Goal: Transaction & Acquisition: Book appointment/travel/reservation

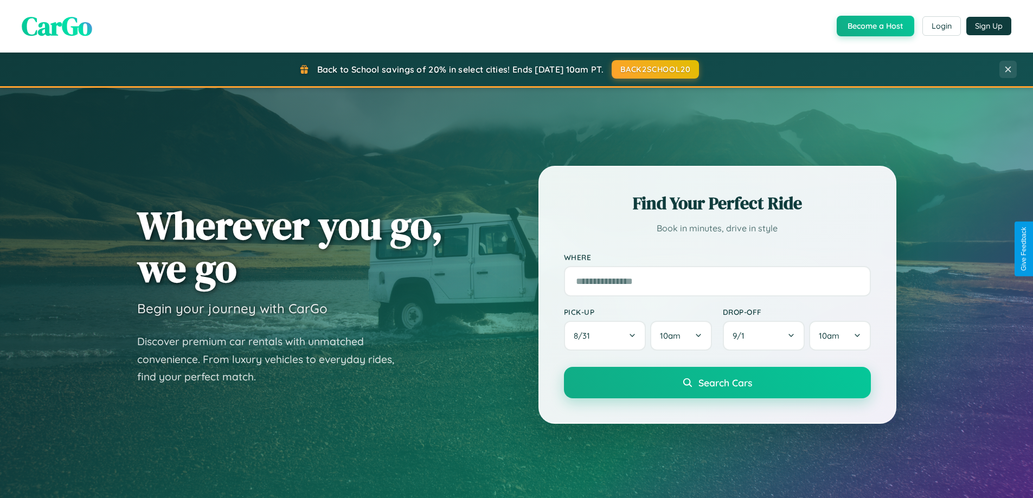
scroll to position [2087, 0]
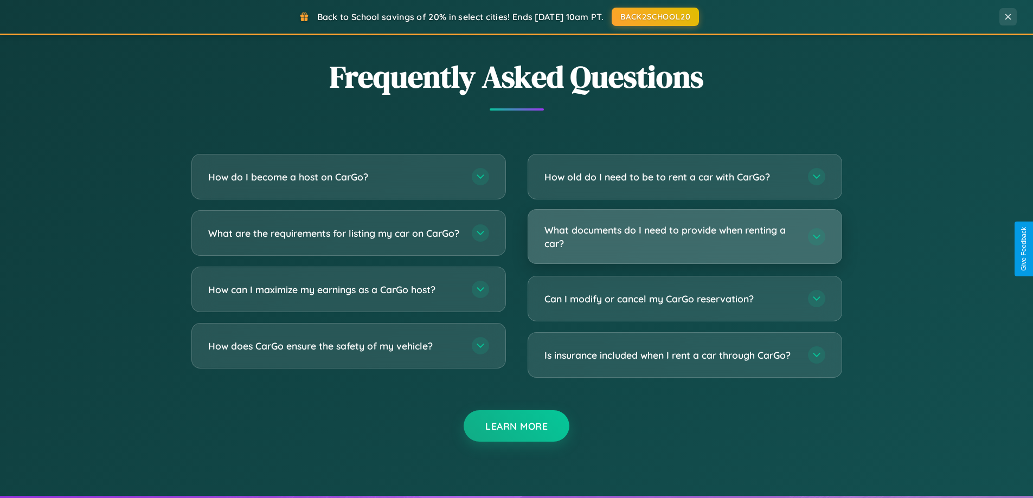
click at [685, 236] on h3 "What documents do I need to provide when renting a car?" at bounding box center [671, 236] width 253 height 27
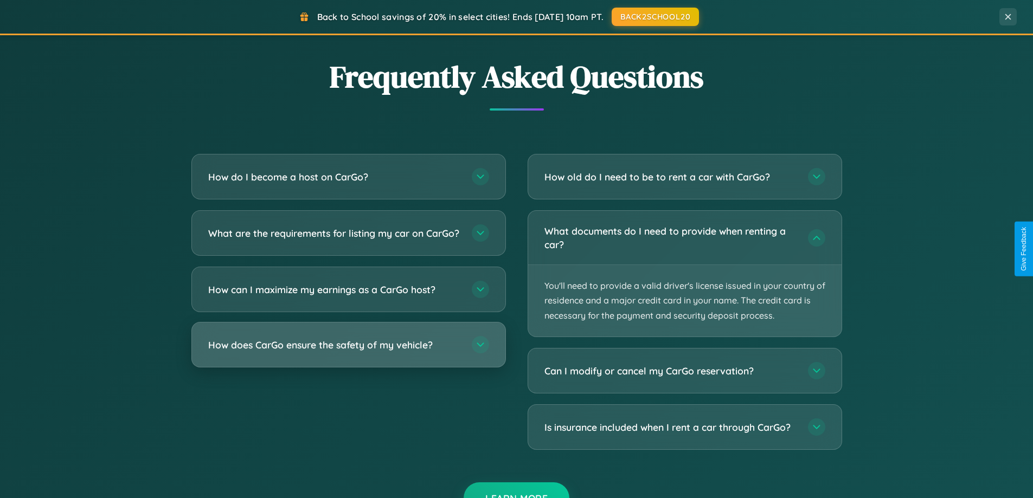
click at [348, 352] on h3 "How does CarGo ensure the safety of my vehicle?" at bounding box center [334, 345] width 253 height 14
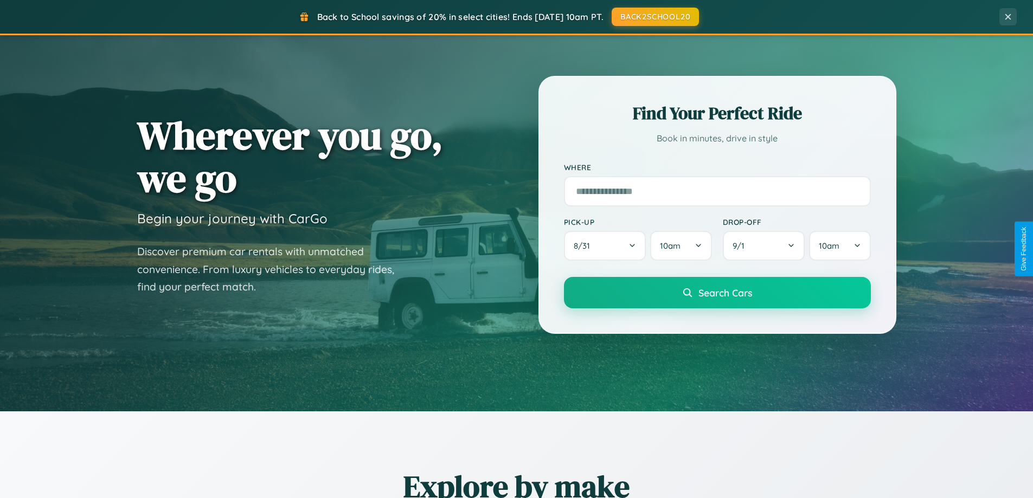
scroll to position [32, 0]
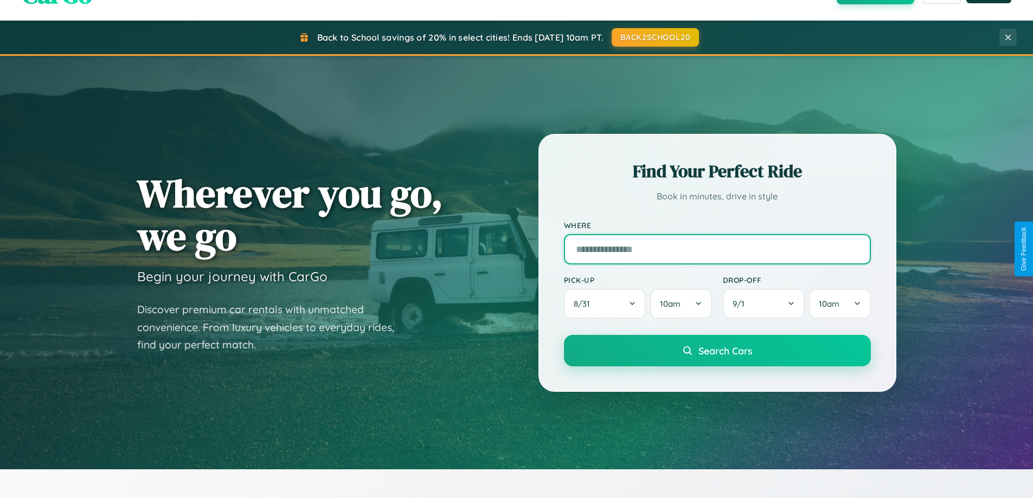
click at [717, 249] on input "text" at bounding box center [717, 249] width 307 height 30
type input "**********"
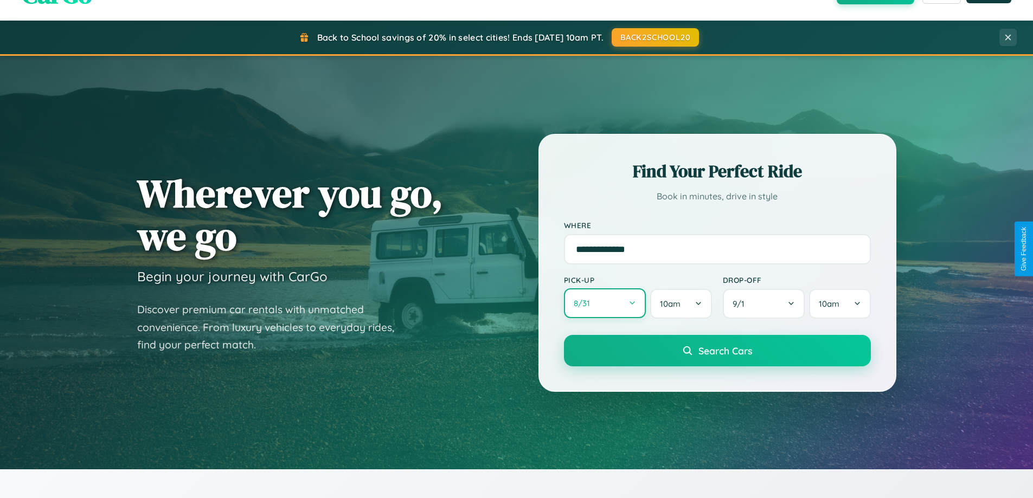
click at [605, 304] on button "8 / 31" at bounding box center [605, 304] width 82 height 30
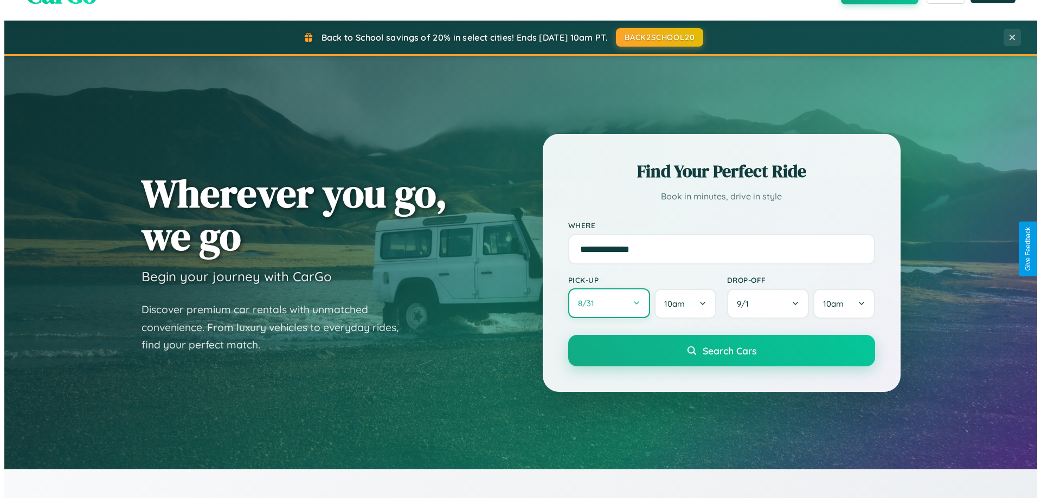
select select "*"
select select "****"
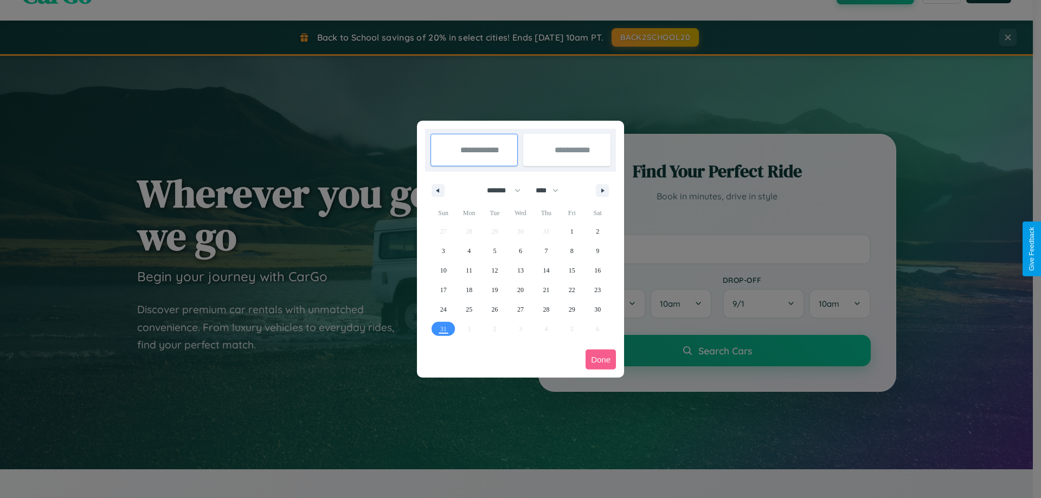
drag, startPoint x: 499, startPoint y: 190, endPoint x: 521, endPoint y: 218, distance: 34.7
click at [499, 190] on select "******* ******** ***** ***** *** **** **** ****** ********* ******* ******** **…" at bounding box center [502, 191] width 46 height 18
select select "*"
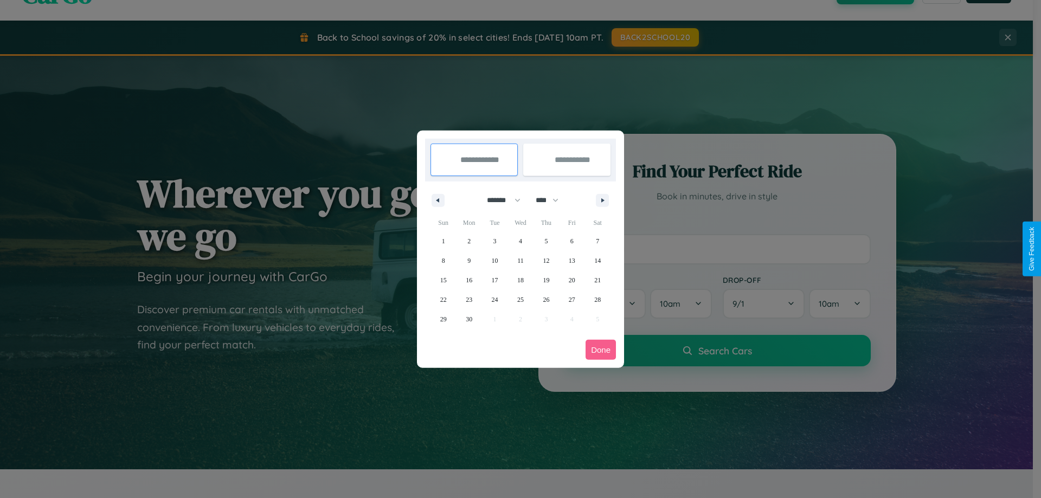
click at [552, 200] on select "**** **** **** **** **** **** **** **** **** **** **** **** **** **** **** ****…" at bounding box center [546, 200] width 33 height 18
select select "****"
click at [469, 299] on span "22" at bounding box center [469, 300] width 7 height 20
type input "**********"
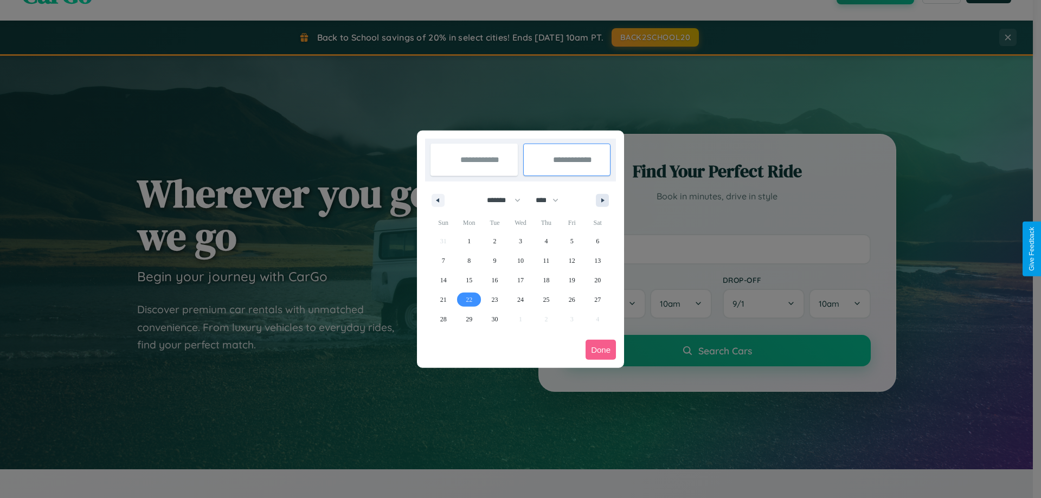
click at [603, 200] on icon "button" at bounding box center [604, 201] width 5 height 4
select select "*"
click at [520, 241] on span "1" at bounding box center [520, 242] width 3 height 20
type input "**********"
select select "*"
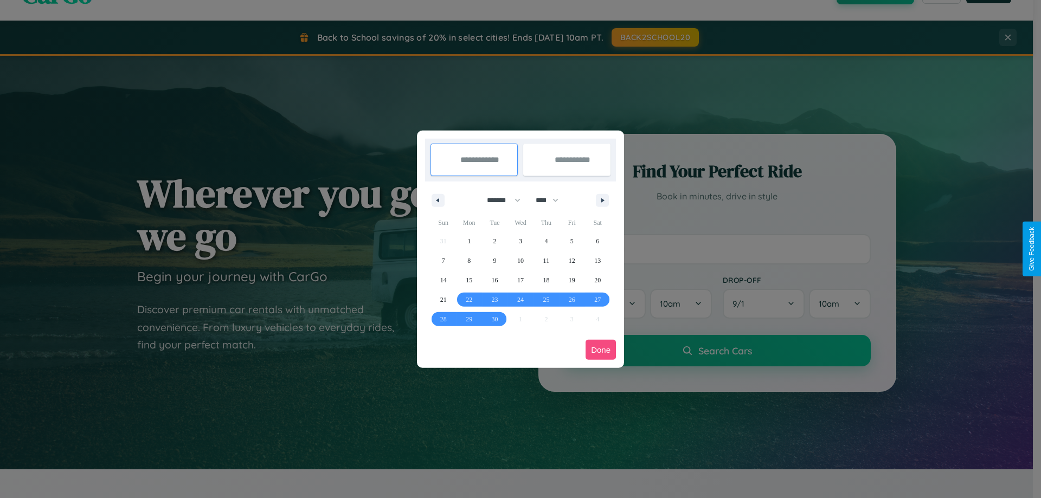
click at [601, 350] on button "Done" at bounding box center [601, 350] width 30 height 20
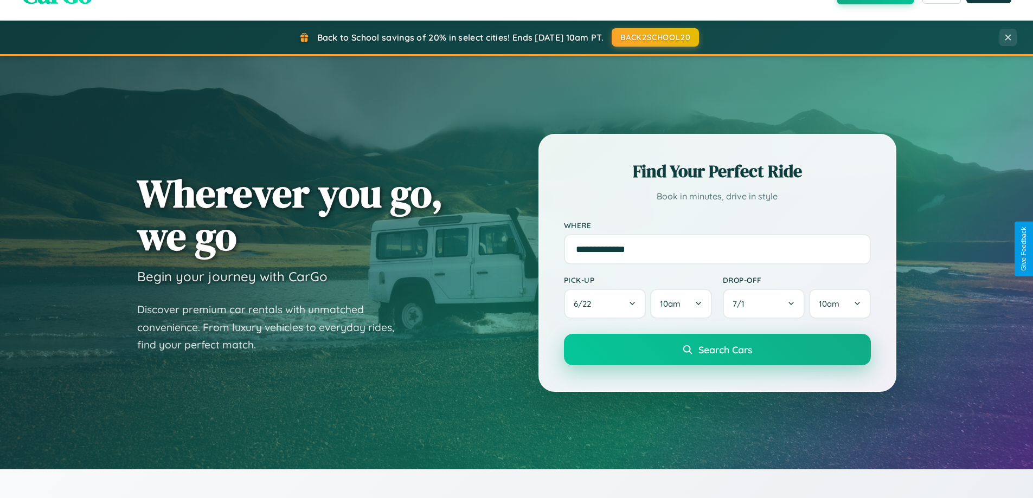
click at [717, 350] on span "Search Cars" at bounding box center [726, 350] width 54 height 12
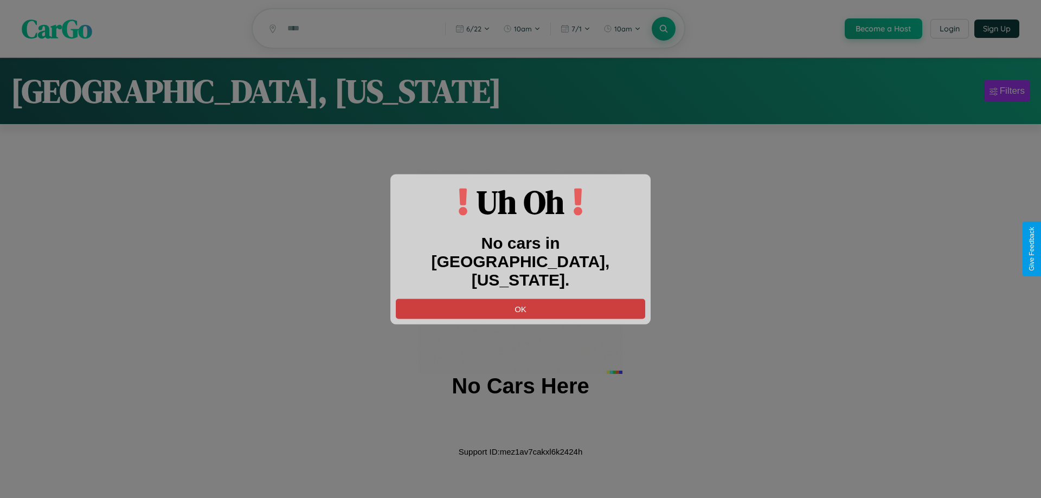
click at [521, 299] on button "OK" at bounding box center [521, 309] width 250 height 20
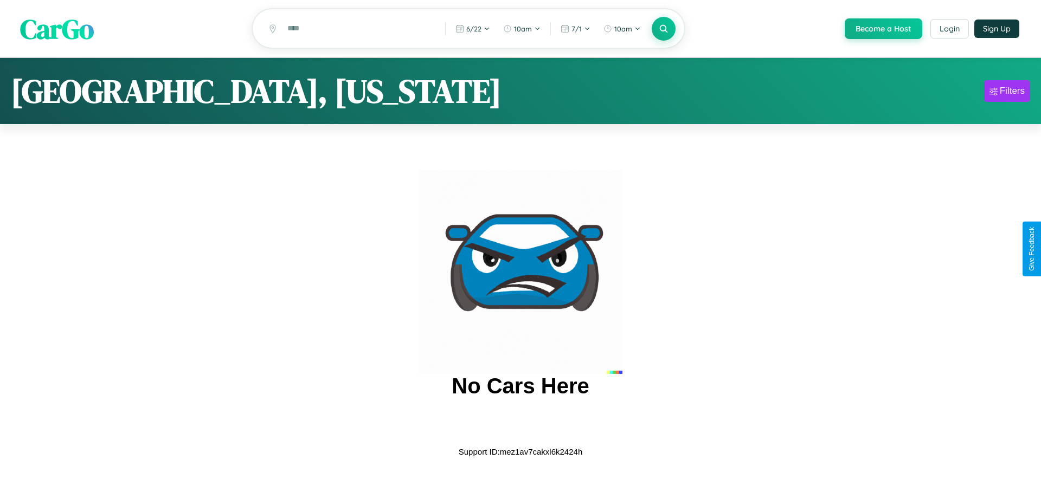
click at [57, 29] on span "CarGo" at bounding box center [57, 28] width 74 height 37
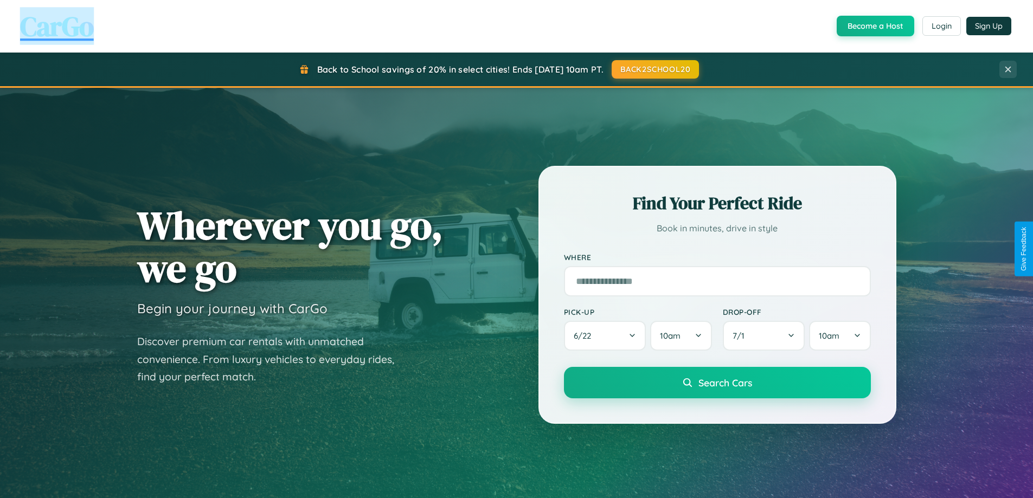
scroll to position [1743, 0]
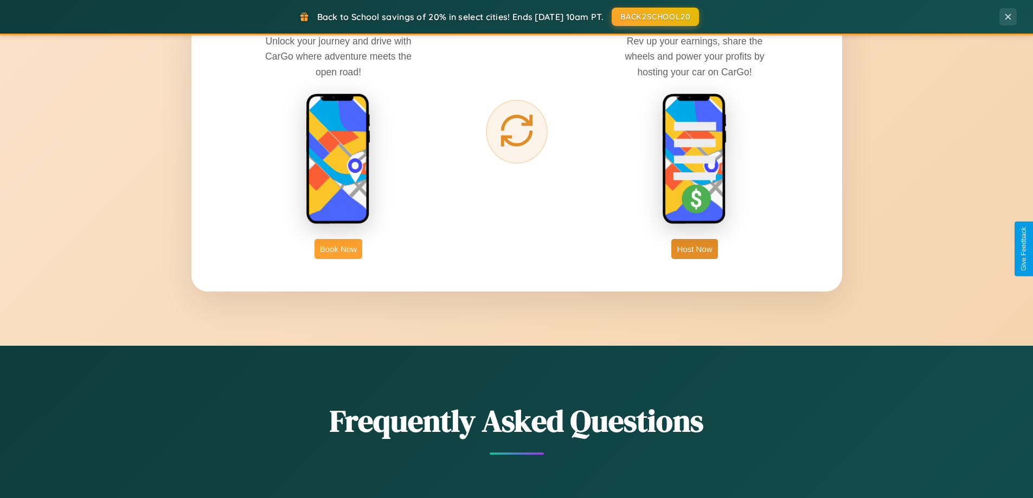
click at [338, 249] on button "Book Now" at bounding box center [339, 249] width 48 height 20
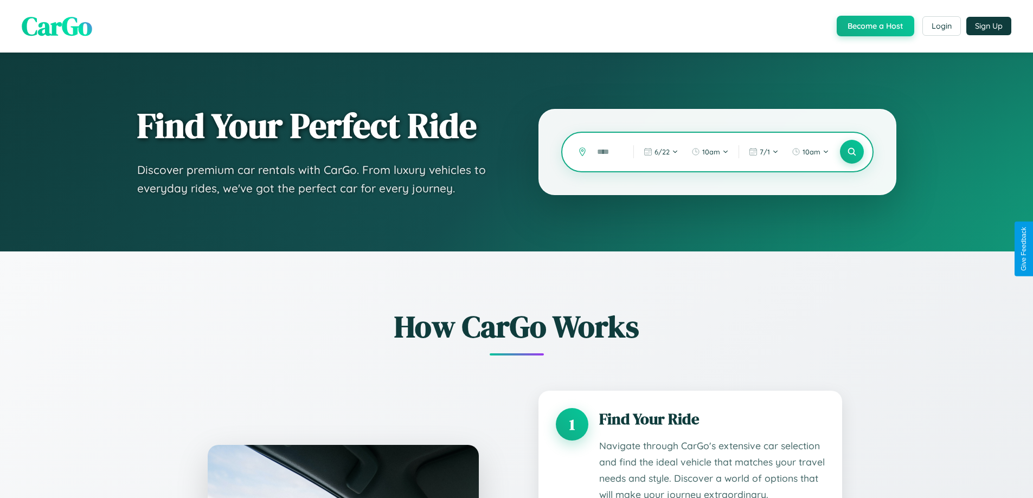
click at [608, 152] on input "text" at bounding box center [607, 152] width 31 height 19
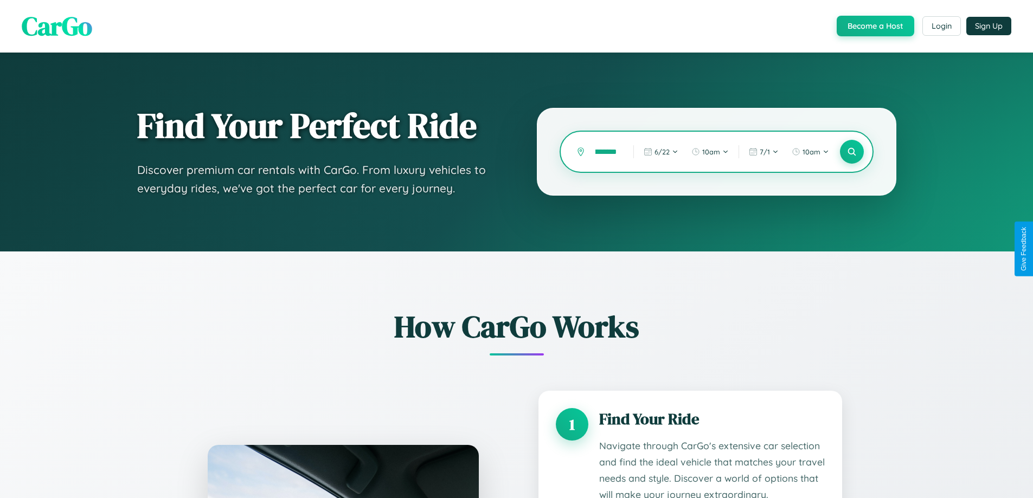
scroll to position [0, 23]
type input "**********"
click at [852, 152] on icon at bounding box center [852, 152] width 10 height 10
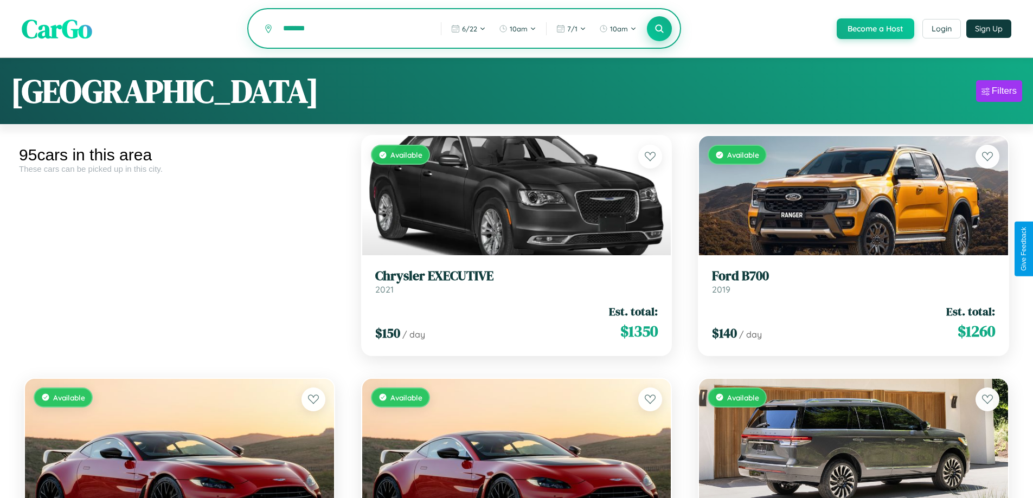
type input "*******"
click at [659, 29] on icon at bounding box center [660, 28] width 10 height 10
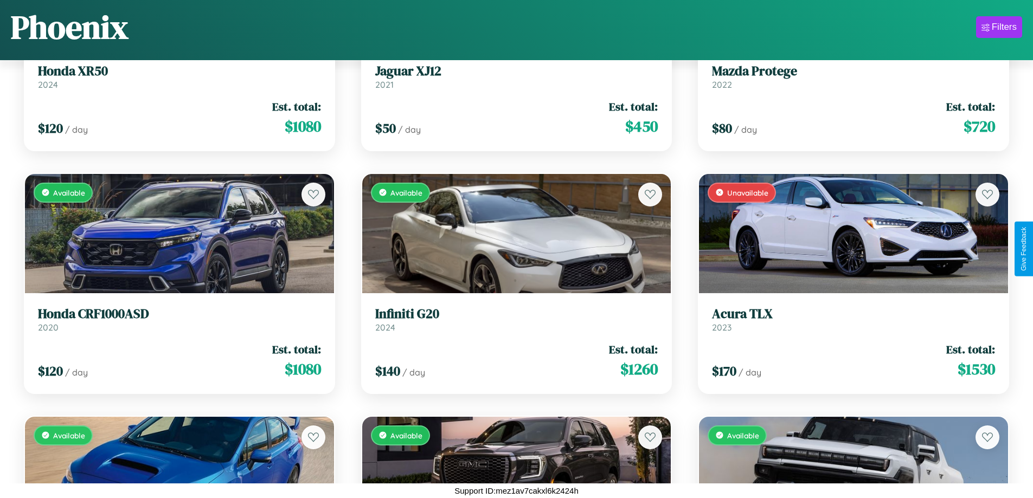
scroll to position [1124, 0]
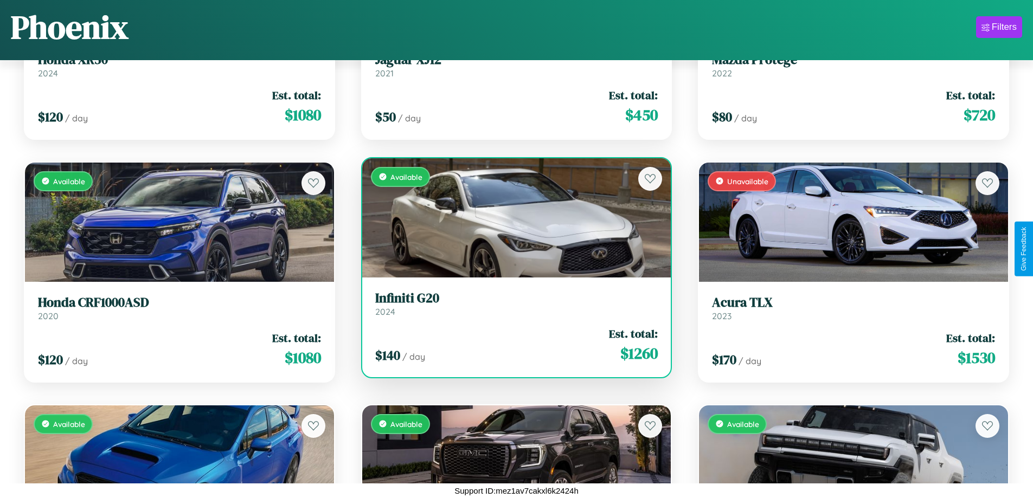
click at [512, 306] on link "Infiniti G20 2024" at bounding box center [516, 304] width 283 height 27
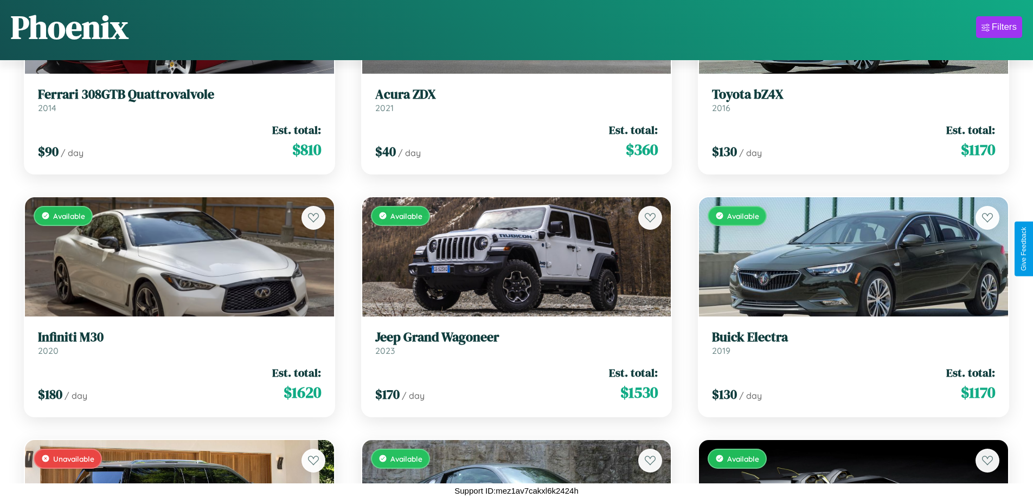
scroll to position [4524, 0]
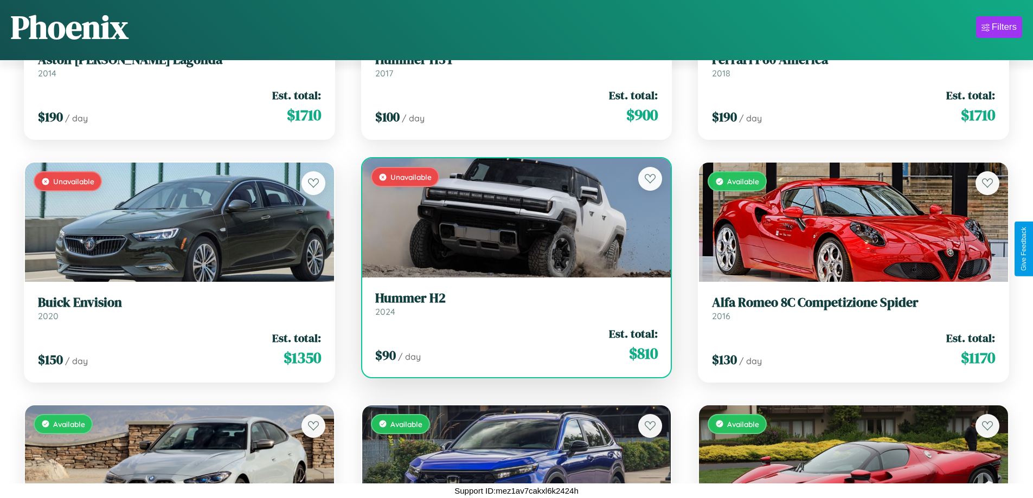
click at [512, 304] on h3 "Hummer H2" at bounding box center [516, 299] width 283 height 16
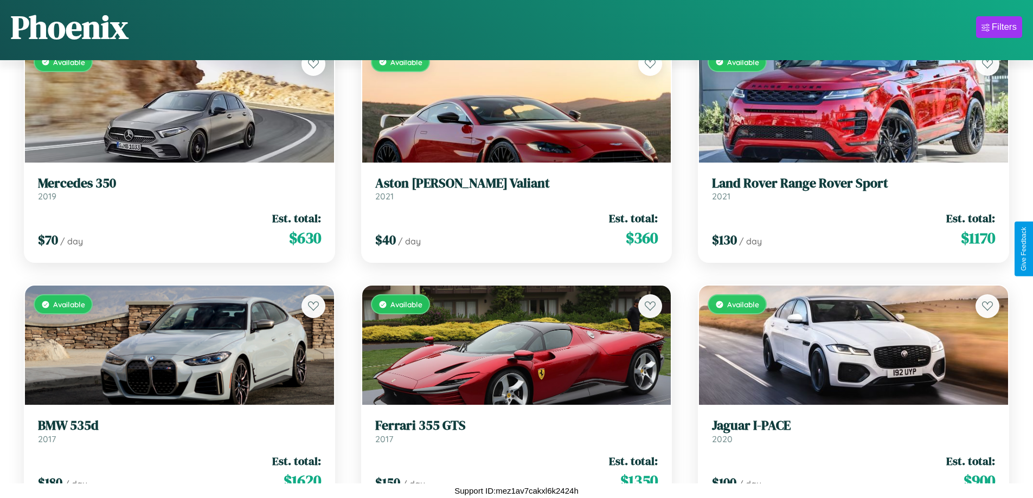
scroll to position [1610, 0]
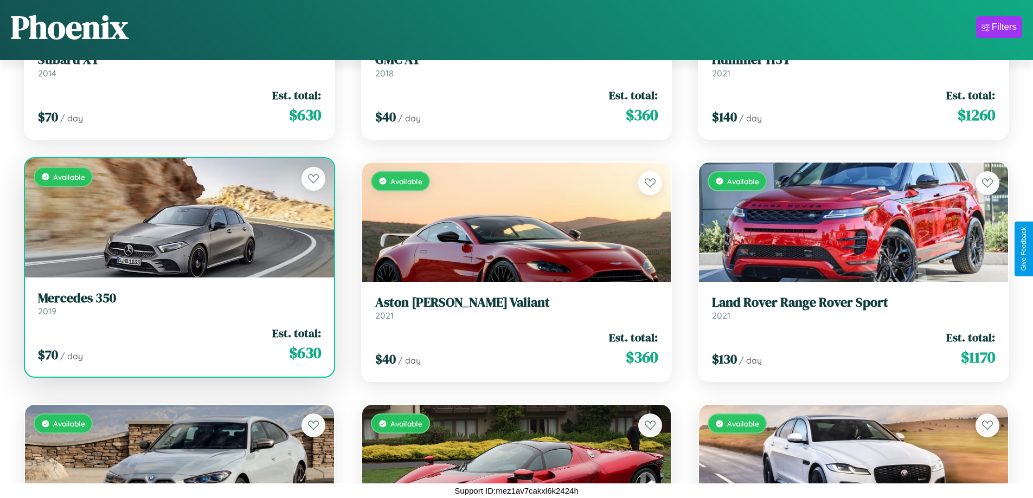
click at [178, 306] on link "Mercedes 350 2019" at bounding box center [179, 304] width 283 height 27
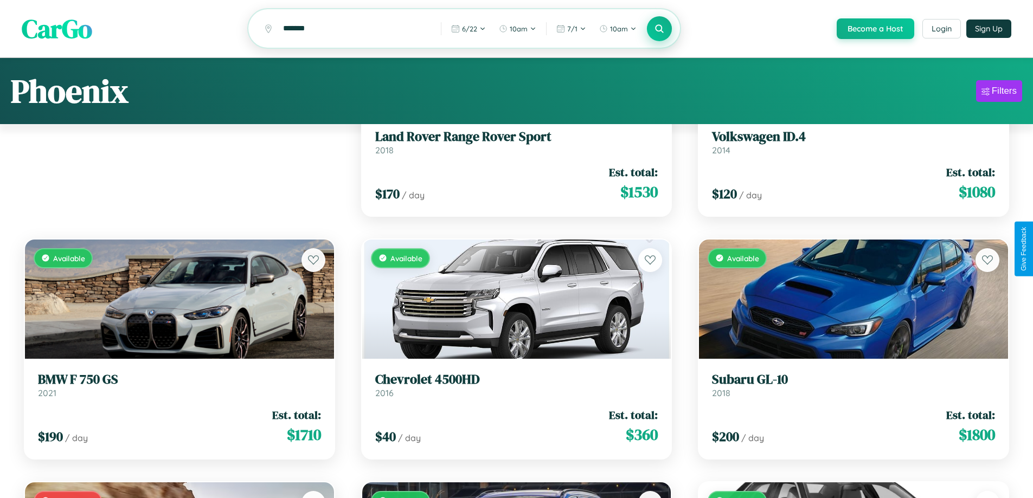
scroll to position [0, 0]
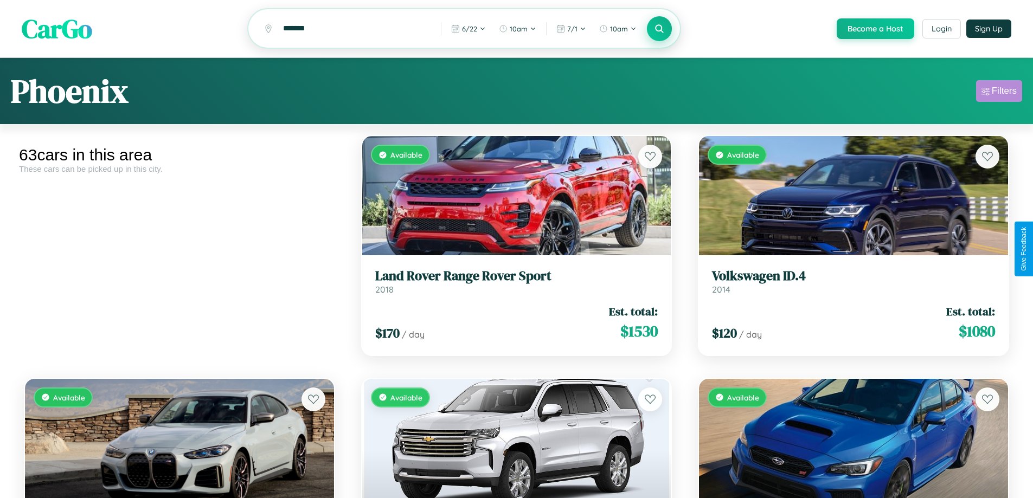
click at [999, 93] on div "Filters" at bounding box center [1004, 91] width 25 height 11
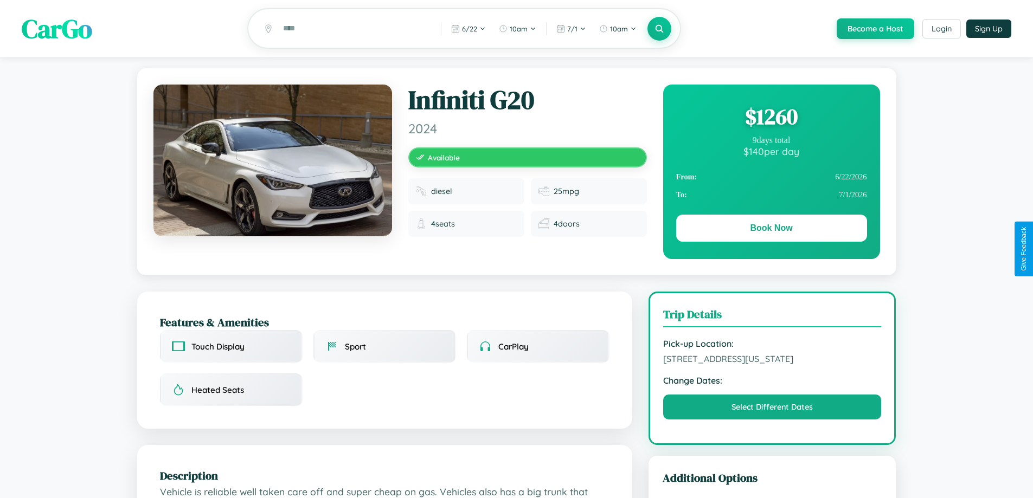
click at [771, 118] on div "$ 1260" at bounding box center [771, 116] width 191 height 29
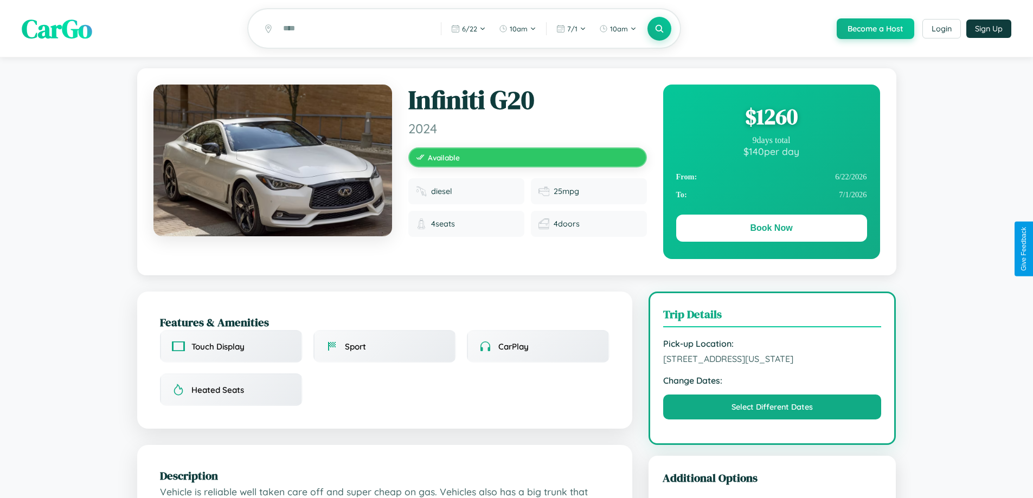
click at [771, 118] on div "$ 1260" at bounding box center [771, 116] width 191 height 29
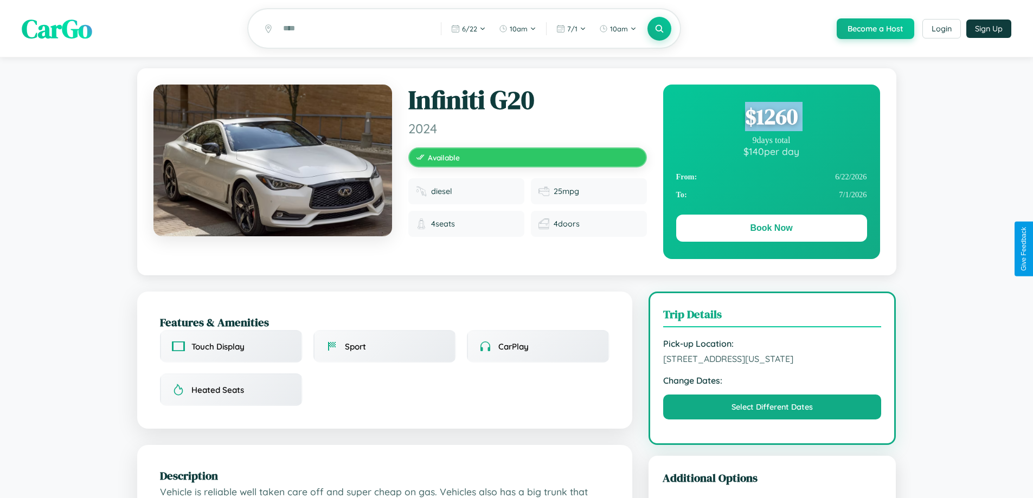
click at [771, 118] on div "$ 1260" at bounding box center [771, 116] width 191 height 29
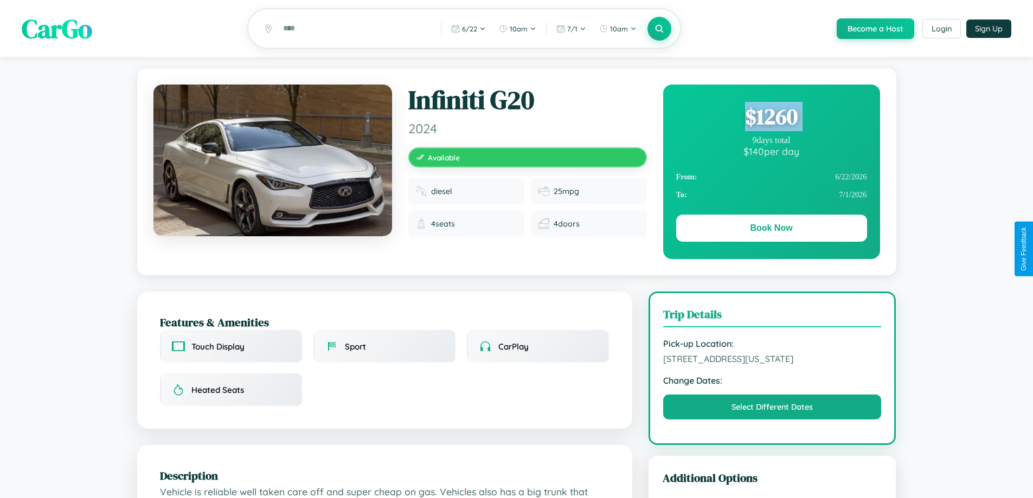
click at [771, 118] on div "$ 1260" at bounding box center [771, 116] width 191 height 29
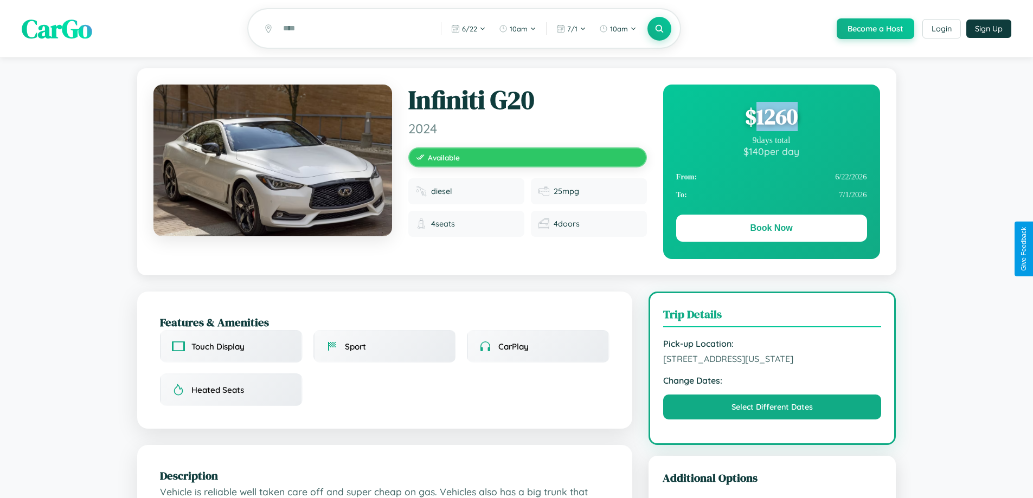
click at [771, 118] on div "$ 1260" at bounding box center [771, 116] width 191 height 29
